Goal: Task Accomplishment & Management: Manage account settings

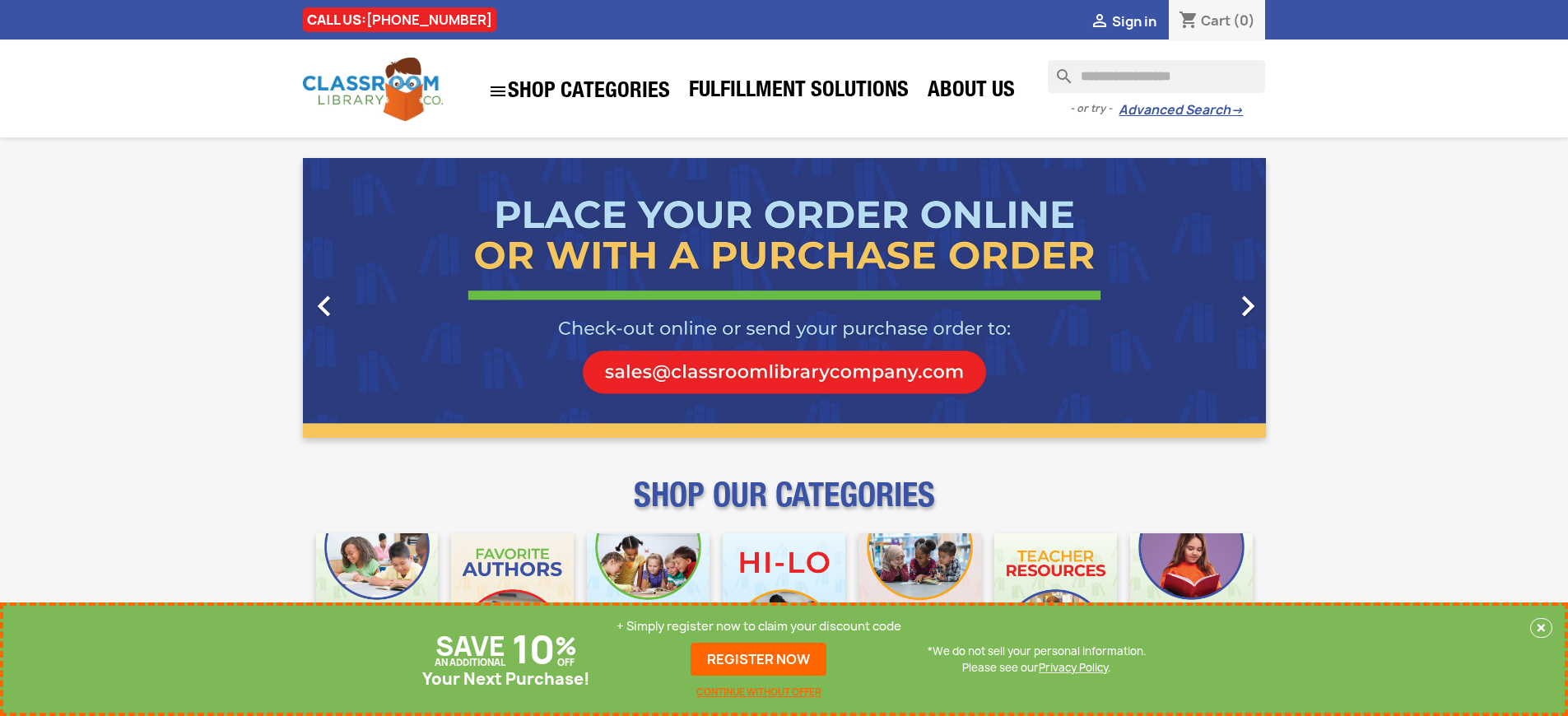
click at [759, 626] on p "+ Simply register now to claim your discount code" at bounding box center [759, 626] width 285 height 17
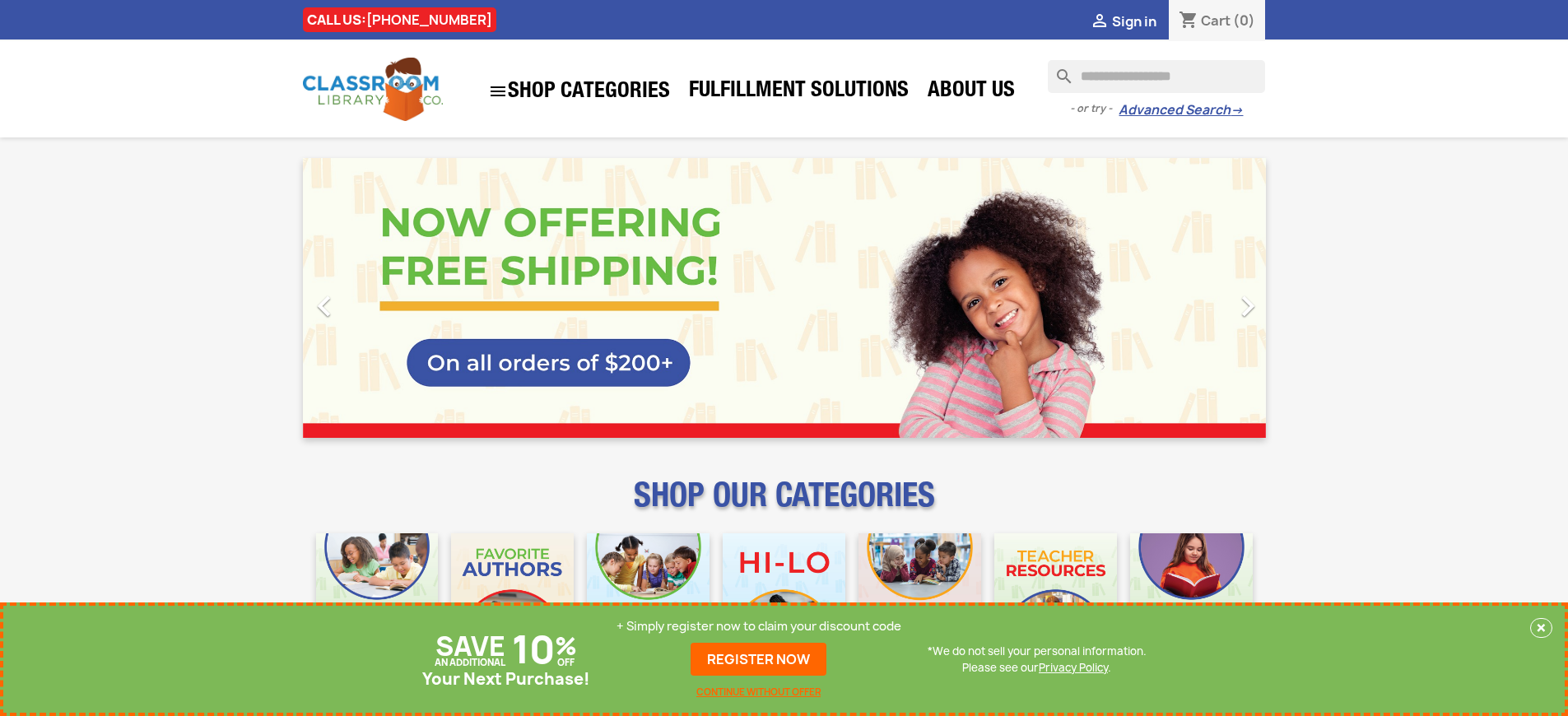
click at [759, 626] on p "+ Simply register now to claim your discount code" at bounding box center [759, 626] width 285 height 17
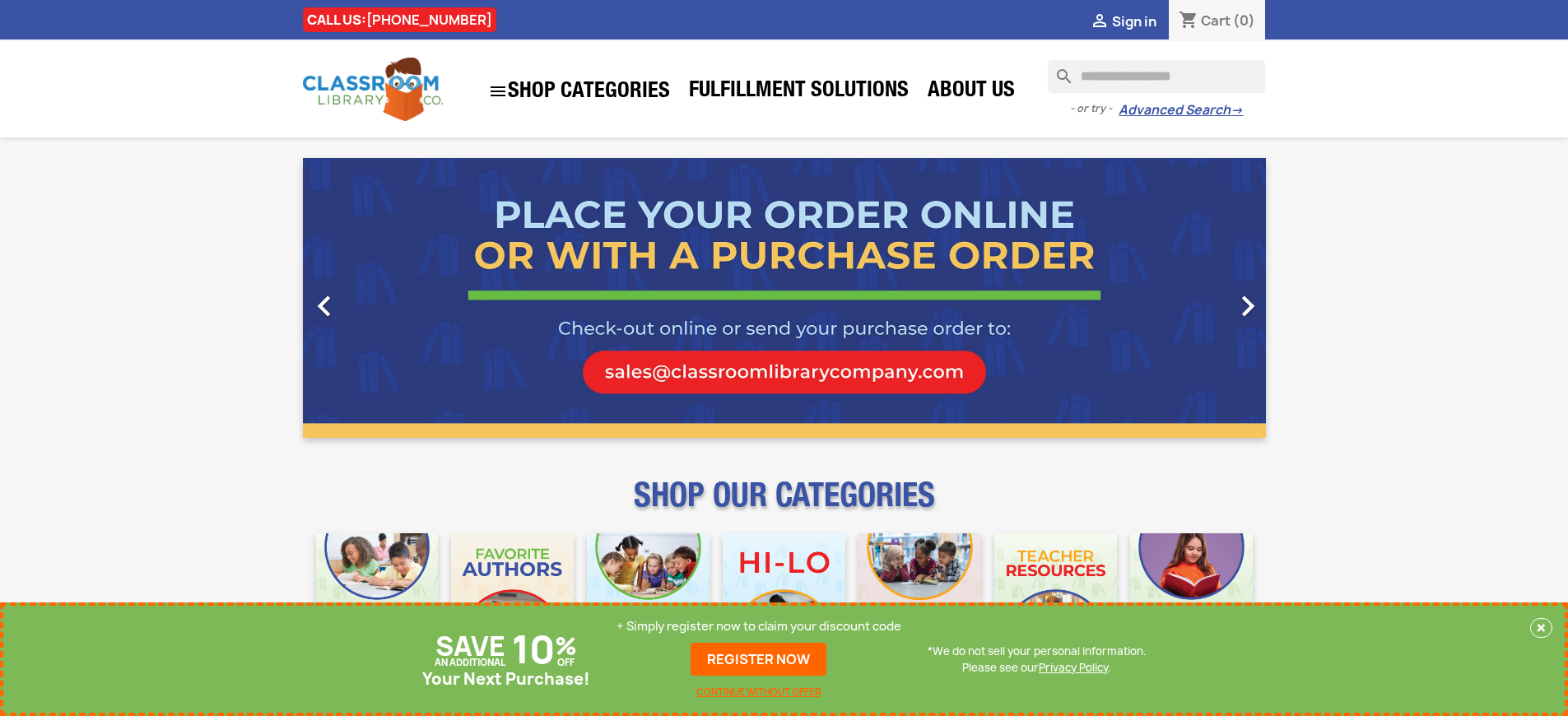
click at [759, 626] on p "+ Simply register now to claim your discount code" at bounding box center [759, 626] width 285 height 17
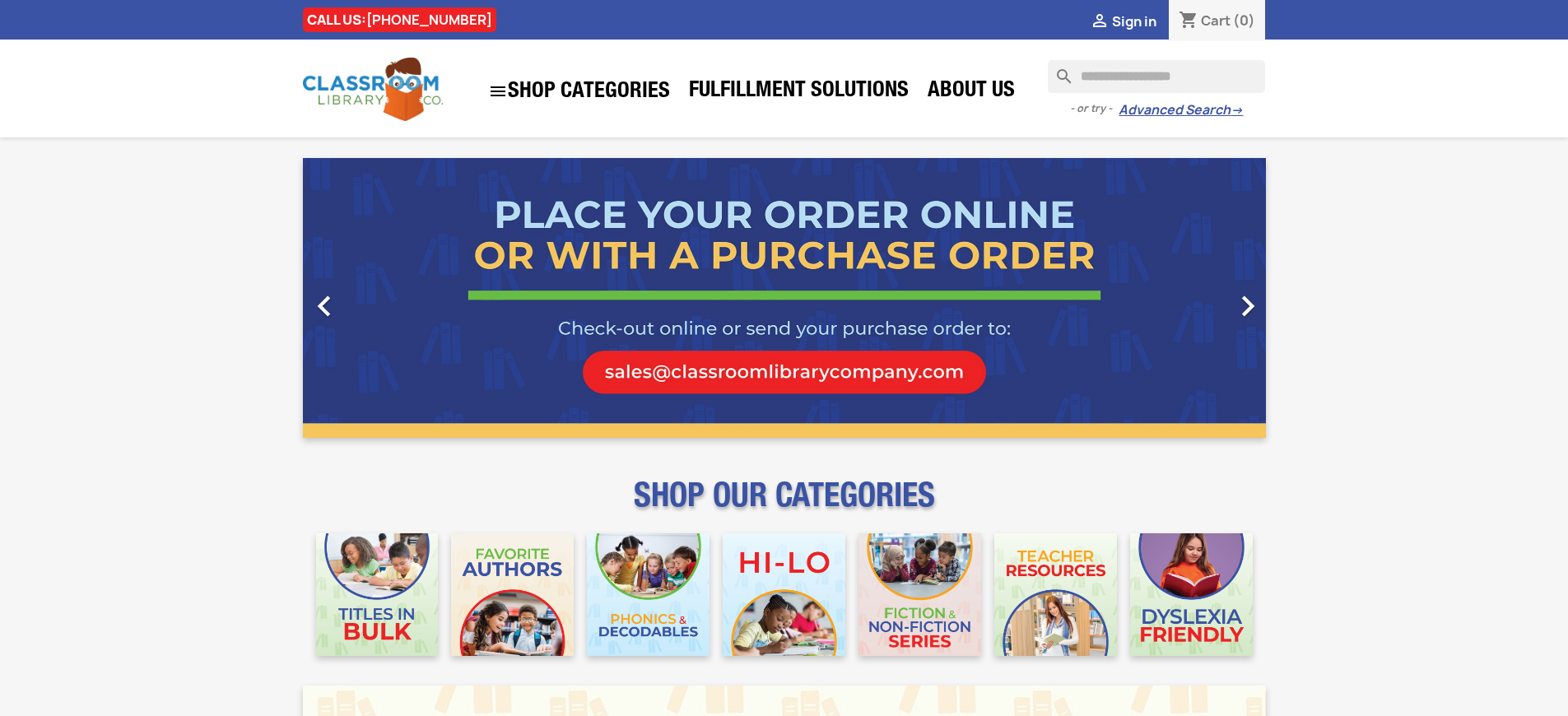
click at [1133, 20] on span "Sign in" at bounding box center [1134, 21] width 44 height 18
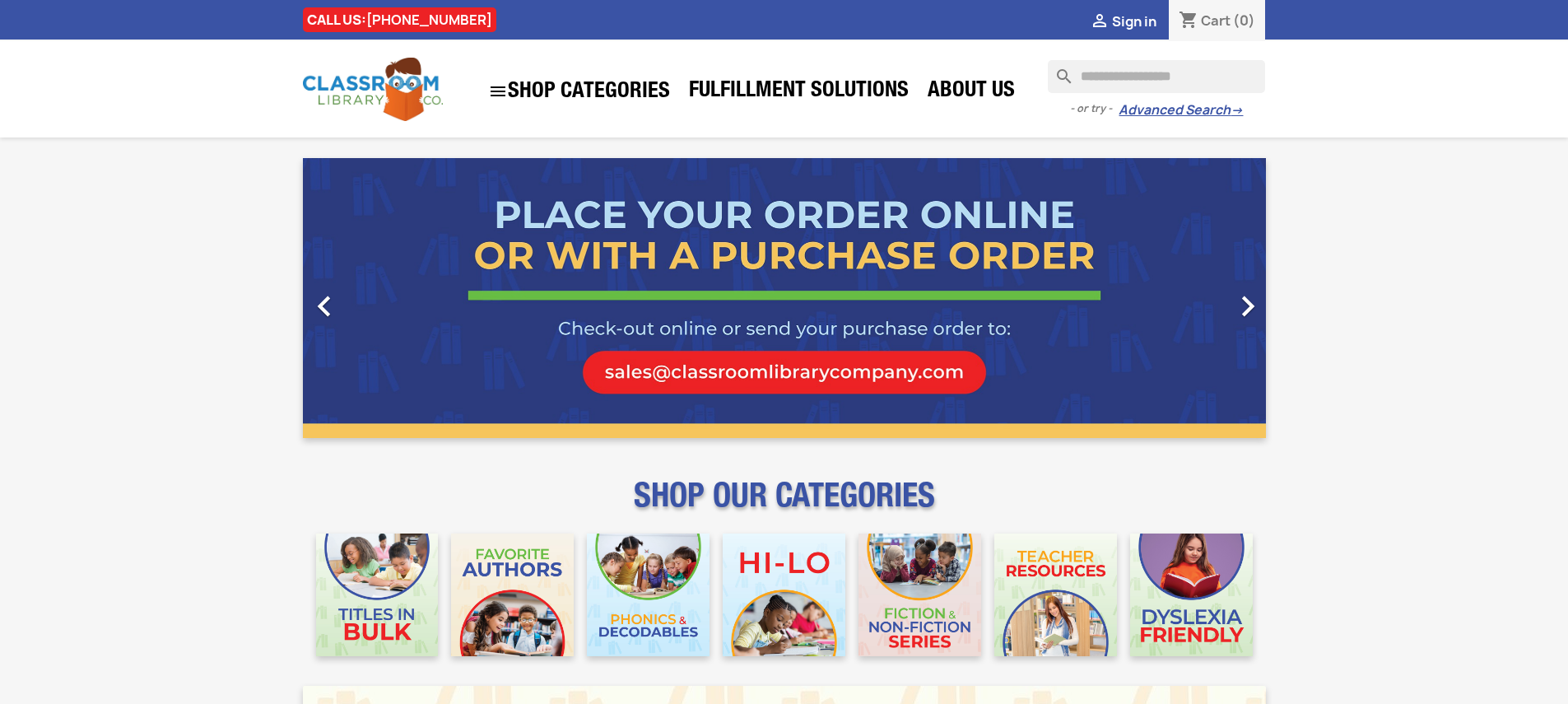
click at [1112, 28] on span "Sign in" at bounding box center [1134, 21] width 44 height 18
